Goal: Task Accomplishment & Management: Complete application form

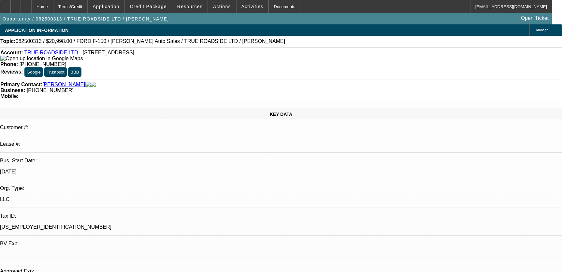
select select "0"
select select "3"
select select "0"
select select "6"
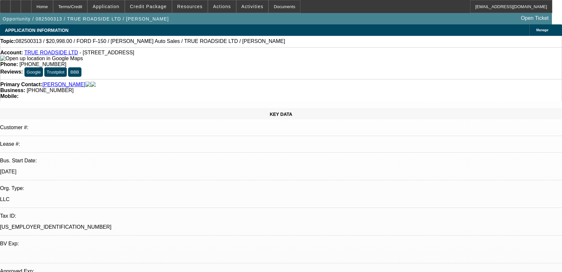
select select "0"
select select "3"
select select "0"
select select "6"
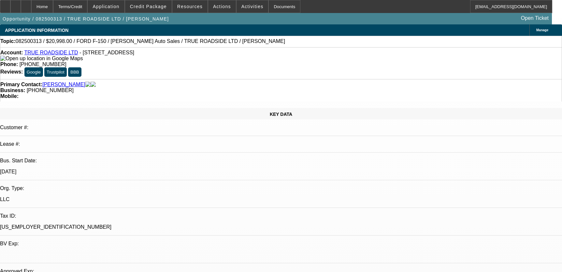
select select "0"
select select "3"
select select "0"
select select "6"
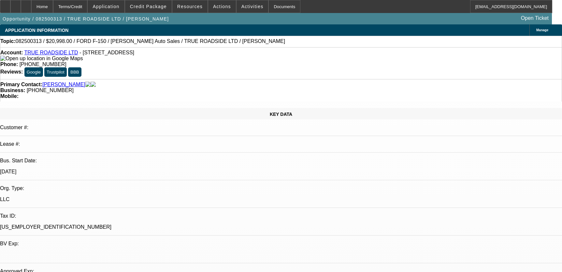
select select "0"
select select "3"
select select "0"
select select "6"
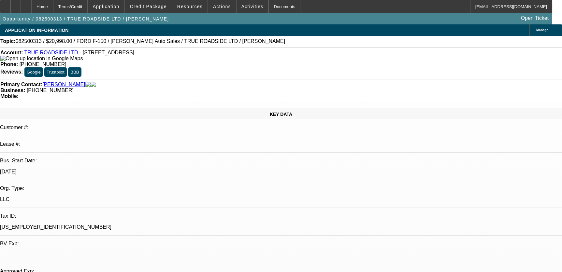
scroll to position [1048, 0]
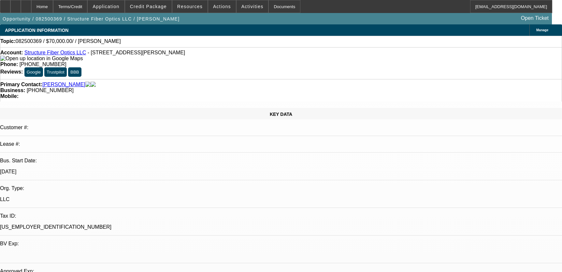
select select "0"
select select "2"
select select "0.1"
select select "4"
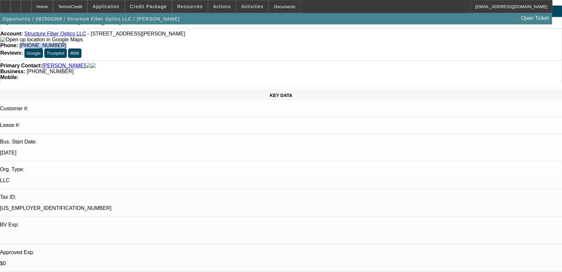
scroll to position [29, 0]
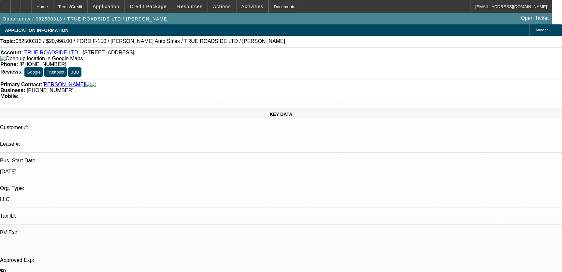
select select "0"
select select "3"
select select "0"
select select "6"
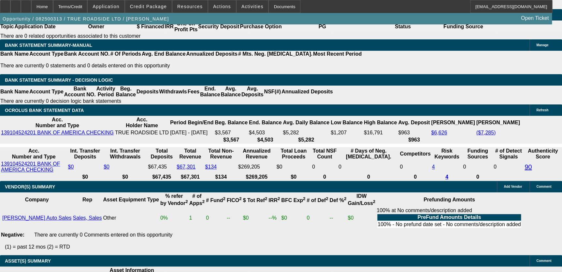
scroll to position [1065, 0]
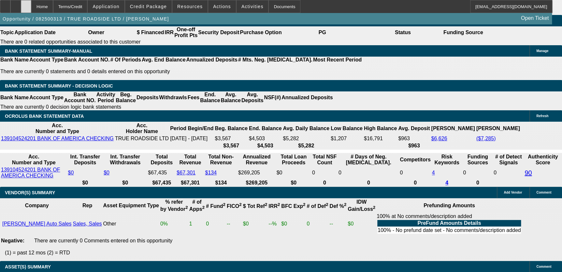
click at [31, 5] on div at bounding box center [26, 6] width 10 height 13
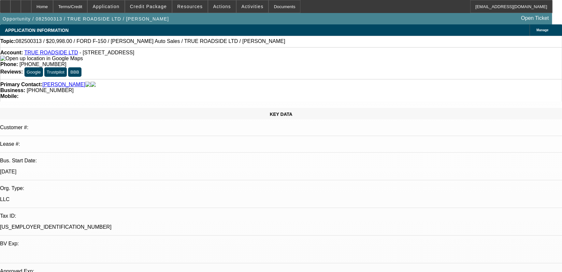
select select "0"
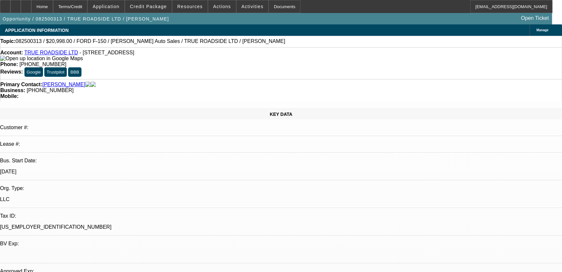
select select "0"
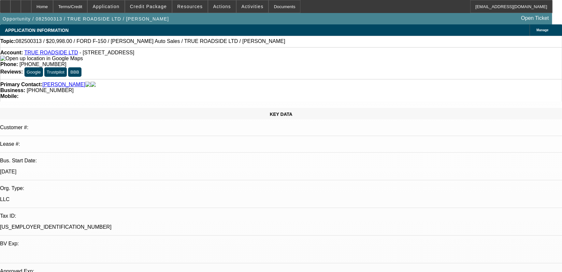
select select "0"
select select "1"
select select "3"
select select "6"
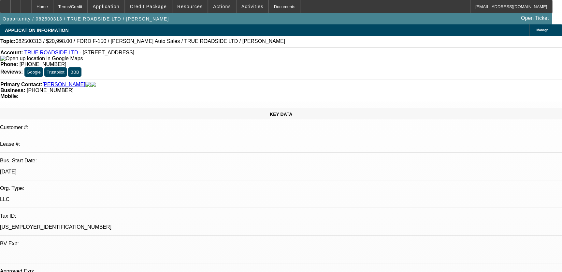
select select "1"
select select "3"
select select "6"
select select "1"
select select "3"
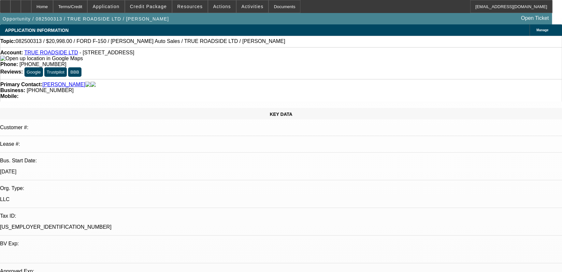
select select "6"
select select "1"
select select "3"
select select "6"
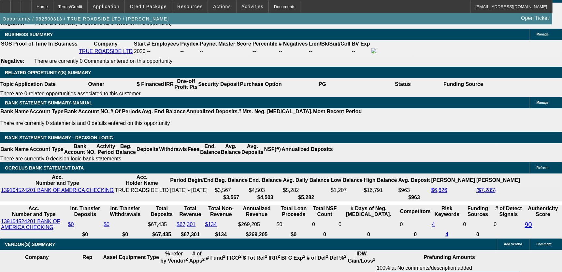
scroll to position [1095, 0]
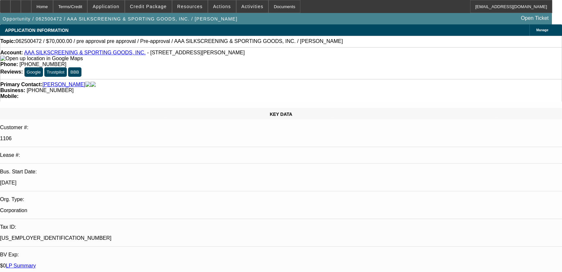
select select "0"
select select "2"
select select "0.1"
select select "4"
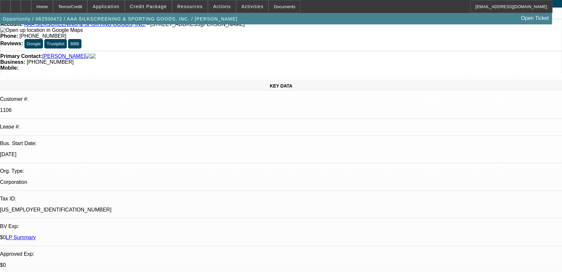
scroll to position [28, 0]
click at [349, 65] on div "Mobile:" at bounding box center [280, 68] width 561 height 6
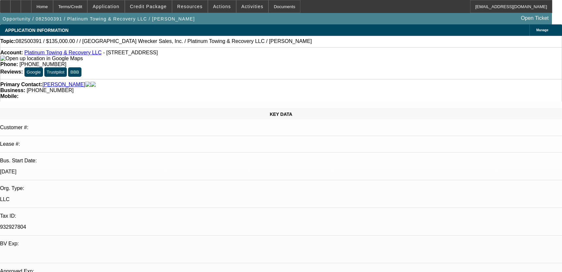
select select "0"
select select "2"
select select "0.1"
select select "4"
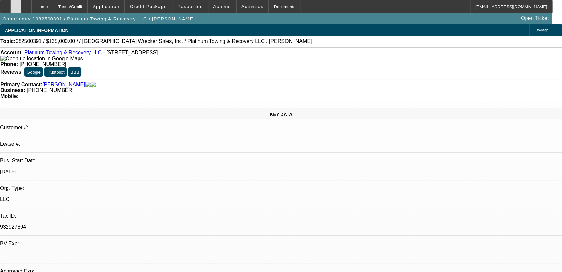
click at [21, 2] on div at bounding box center [15, 6] width 10 height 13
drag, startPoint x: 23, startPoint y: 3, endPoint x: 173, endPoint y: 28, distance: 151.8
click at [173, 28] on div "APPLICATION INFORMATION [GEOGRAPHIC_DATA]" at bounding box center [281, 29] width 562 height 11
click at [16, 4] on icon at bounding box center [16, 4] width 0 height 0
